Goal: Information Seeking & Learning: Learn about a topic

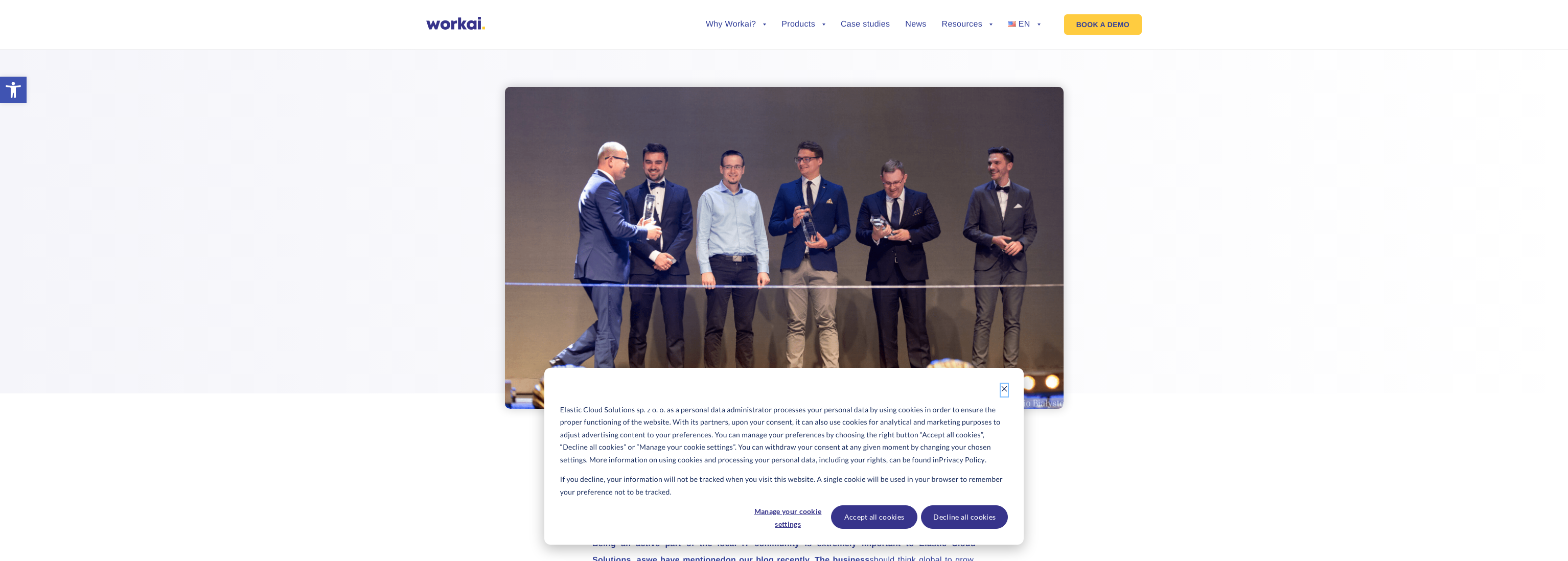
click at [1004, 389] on icon "Dismiss cookie banner" at bounding box center [1004, 389] width 7 height 7
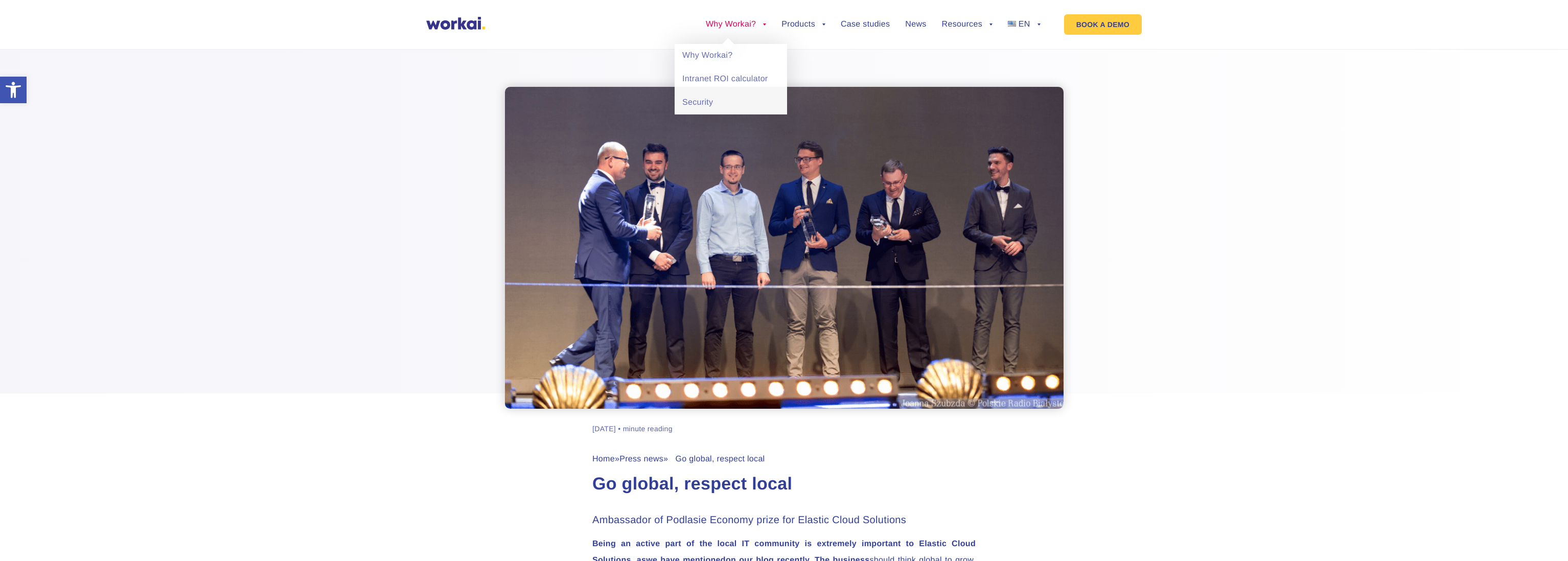
click at [734, 24] on link "Why Workai?" at bounding box center [736, 24] width 60 height 8
click at [469, 25] on img at bounding box center [455, 23] width 59 height 13
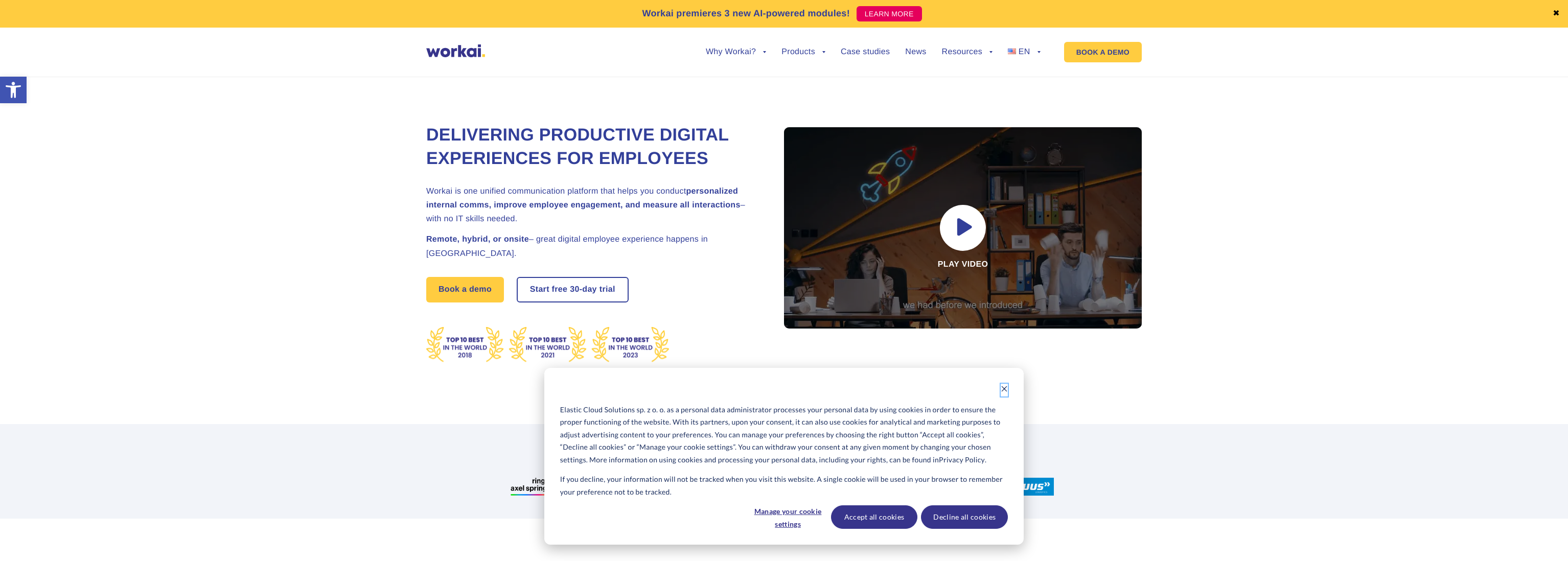
click at [1007, 390] on icon "Dismiss cookie banner" at bounding box center [1004, 389] width 7 height 7
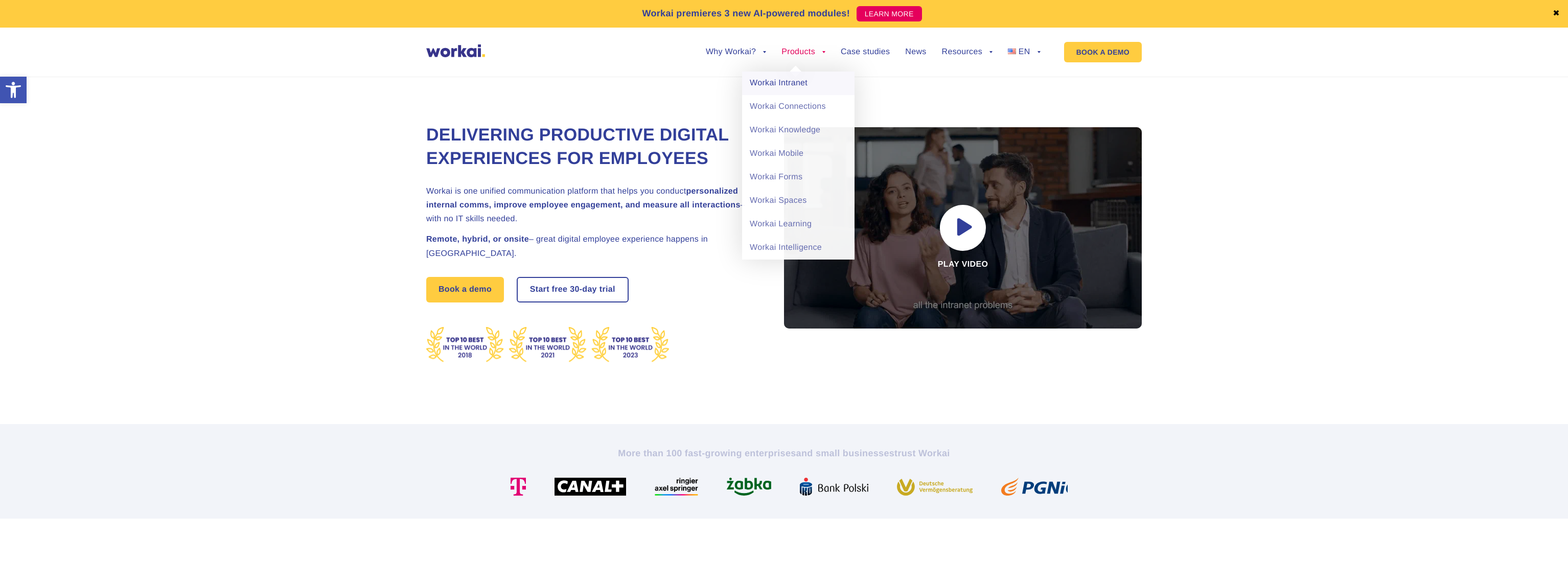
click at [804, 85] on link "Workai Intranet" at bounding box center [798, 83] width 113 height 24
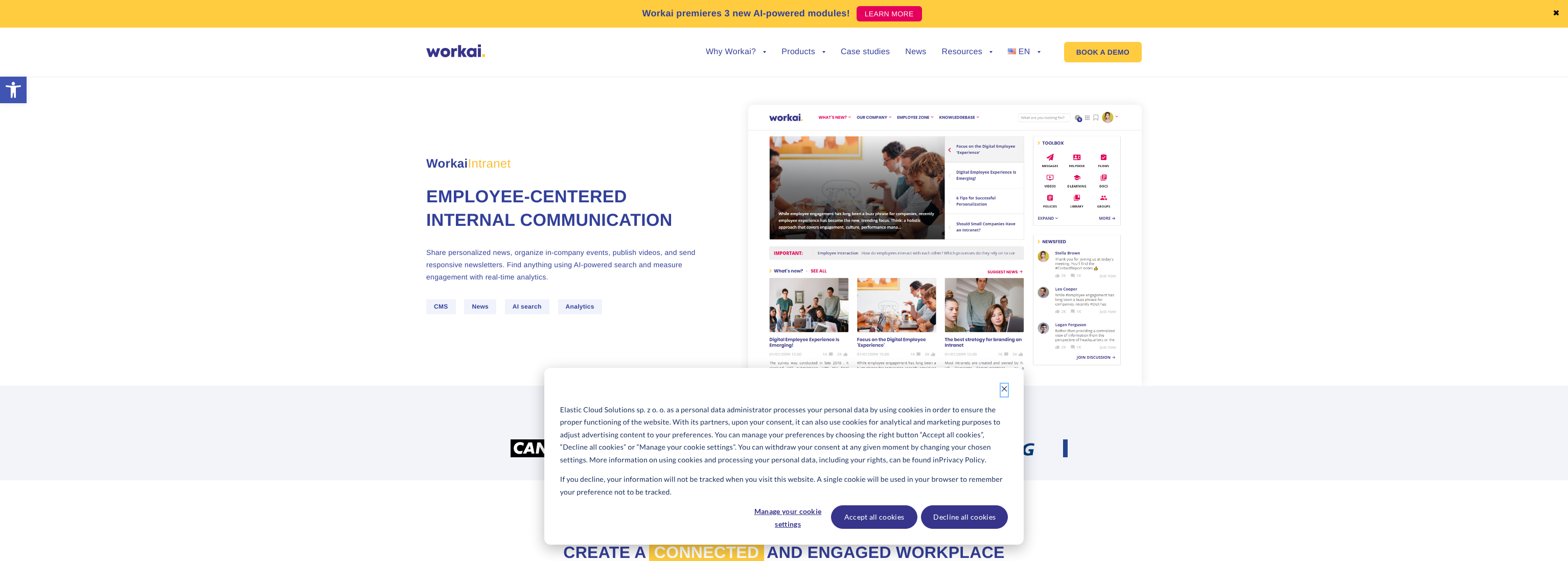
drag, startPoint x: 1006, startPoint y: 389, endPoint x: 761, endPoint y: 329, distance: 252.2
click at [1005, 389] on icon "Dismiss cookie banner" at bounding box center [1004, 389] width 7 height 7
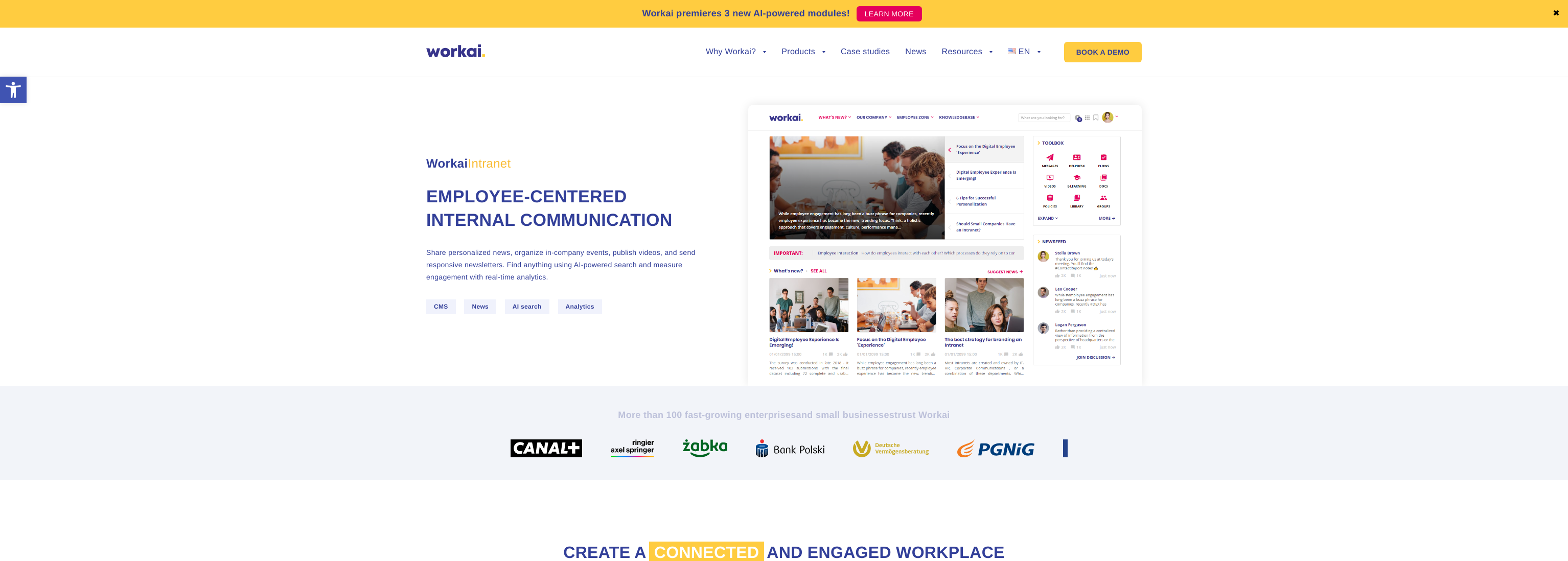
click at [534, 307] on span "AI search" at bounding box center [527, 307] width 44 height 15
